Goal: Check status

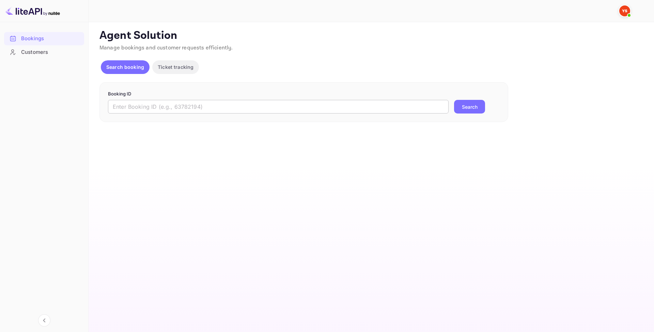
click at [174, 107] on input "text" at bounding box center [278, 107] width 341 height 14
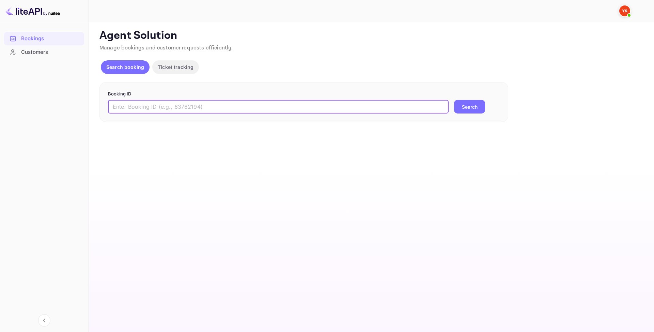
paste input "9813379"
type input "9813379"
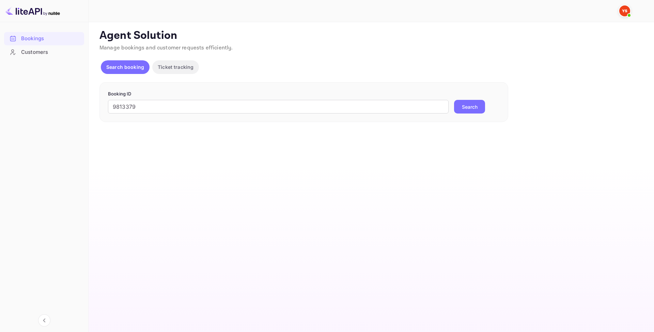
click at [457, 106] on button "Search" at bounding box center [469, 107] width 31 height 14
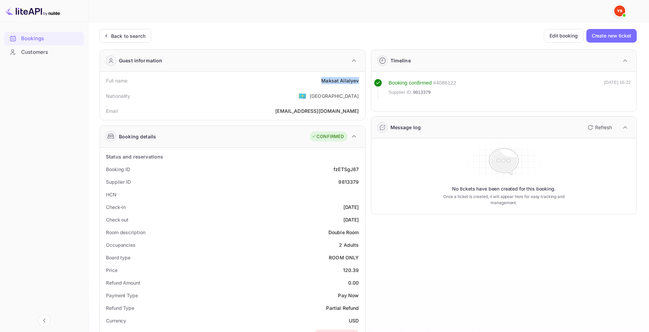
drag, startPoint x: 331, startPoint y: 81, endPoint x: 358, endPoint y: 84, distance: 27.4
click at [358, 84] on div "Full name [PERSON_NAME]" at bounding box center [232, 80] width 260 height 13
copy div "[PERSON_NAME]"
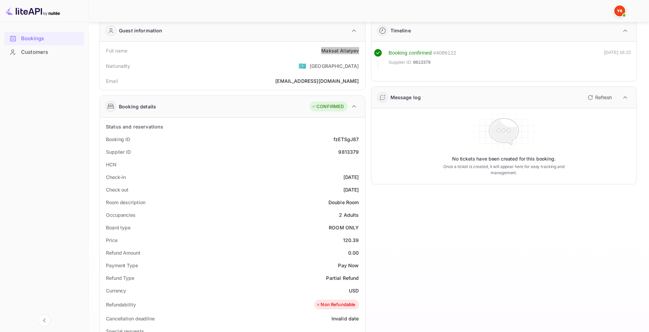
scroll to position [34, 0]
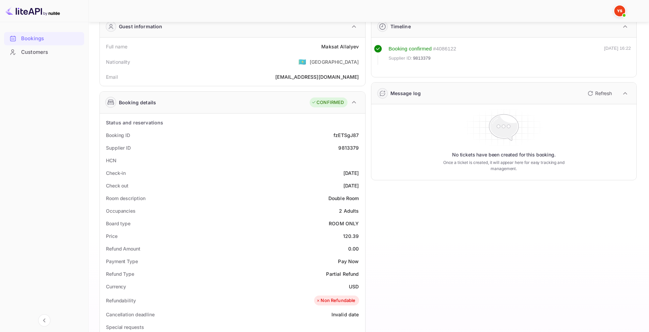
click at [350, 152] on div "Supplier ID 9813379" at bounding box center [232, 147] width 260 height 13
click at [347, 149] on div "9813379" at bounding box center [348, 147] width 20 height 7
copy div "9813379"
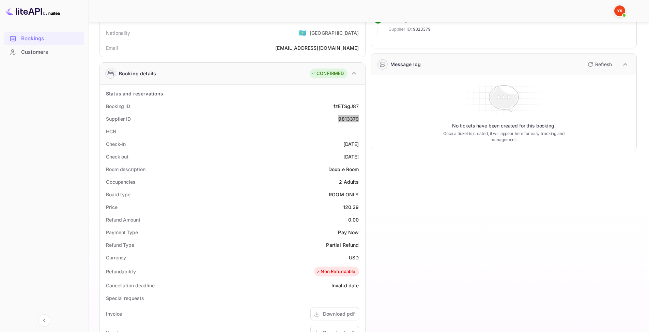
scroll to position [68, 0]
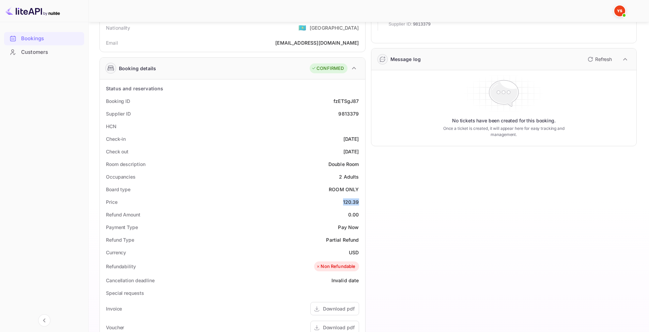
drag, startPoint x: 342, startPoint y: 204, endPoint x: 363, endPoint y: 205, distance: 21.5
click at [363, 205] on div "Status and reservations Booking ID fzETSgJ87 Supplier ID 9813379 HCN Check-in […" at bounding box center [232, 273] width 265 height 388
copy div "120.39"
